Goal: Task Accomplishment & Management: Manage account settings

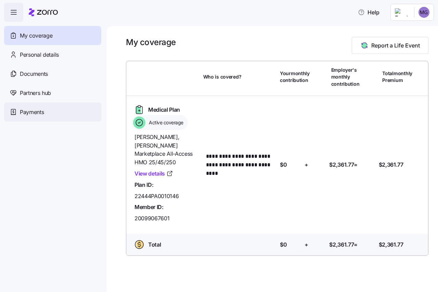
click at [58, 112] on div "Payments" at bounding box center [52, 112] width 97 height 19
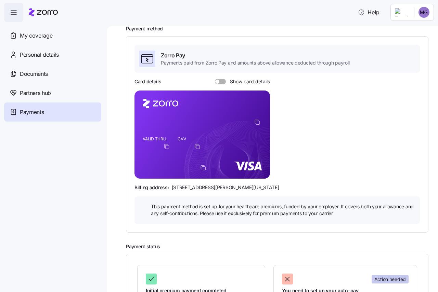
scroll to position [103, 0]
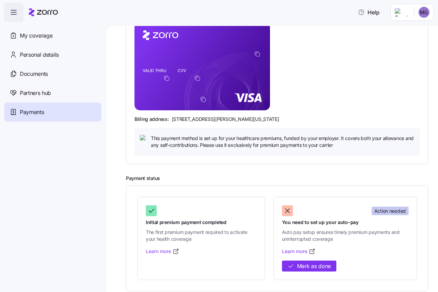
click at [323, 219] on div "Action needed You need to set up your auto-pay Auto pay setup ensures timely pr…" at bounding box center [345, 223] width 126 height 37
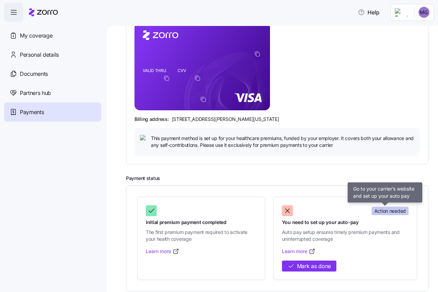
click at [384, 209] on span "Action needed" at bounding box center [389, 211] width 31 height 7
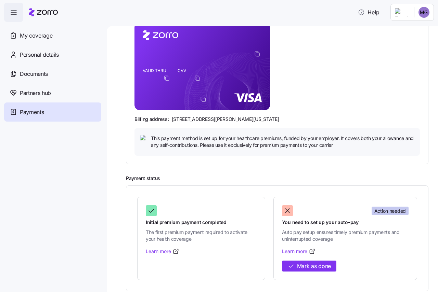
click at [367, 236] on span "Auto pay setup ensures timely premium payments and uninterrupted coverage" at bounding box center [345, 236] width 126 height 14
click at [297, 253] on link "Learn more" at bounding box center [298, 251] width 33 height 7
click at [304, 280] on div "Action needed You need to set up your auto-pay Auto pay setup ensures timely pr…" at bounding box center [345, 238] width 144 height 83
click at [304, 268] on span "Mark as done" at bounding box center [314, 266] width 34 height 9
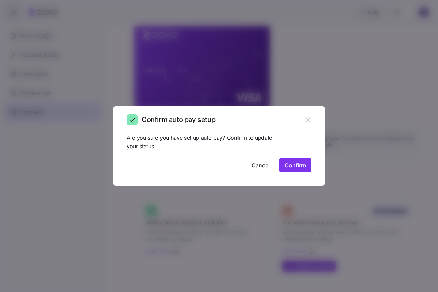
click at [307, 121] on icon "button" at bounding box center [308, 120] width 8 height 8
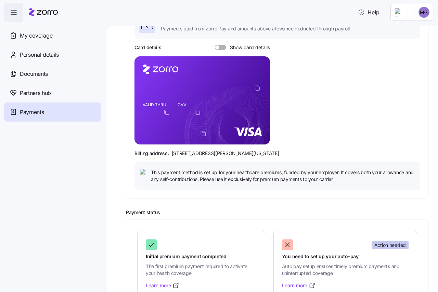
scroll to position [0, 0]
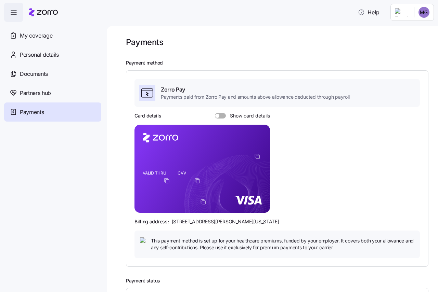
click at [215, 114] on div at bounding box center [220, 115] width 11 height 5
click at [215, 113] on input "Show card details" at bounding box center [215, 113] width 0 height 0
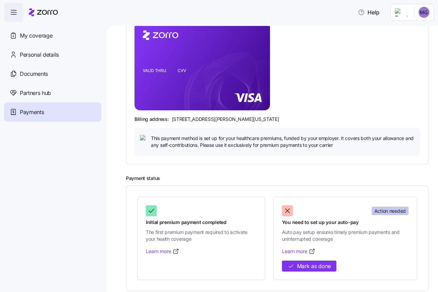
scroll to position [110, 0]
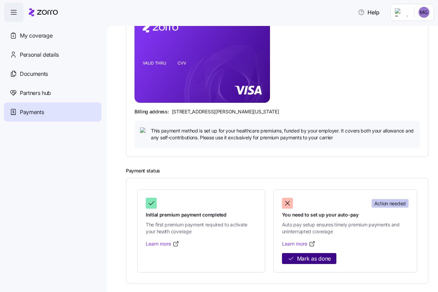
click at [314, 258] on span "Mark as done" at bounding box center [314, 259] width 34 height 9
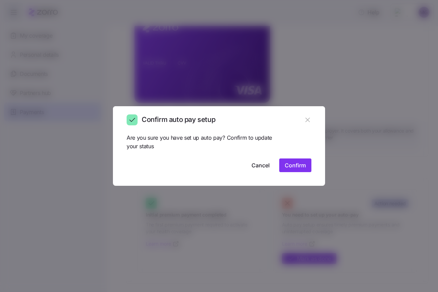
click at [298, 167] on span "Confirm" at bounding box center [294, 165] width 21 height 8
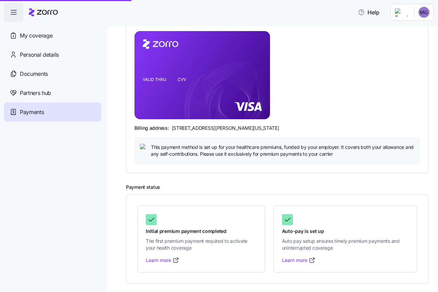
scroll to position [94, 0]
